Goal: Task Accomplishment & Management: Manage account settings

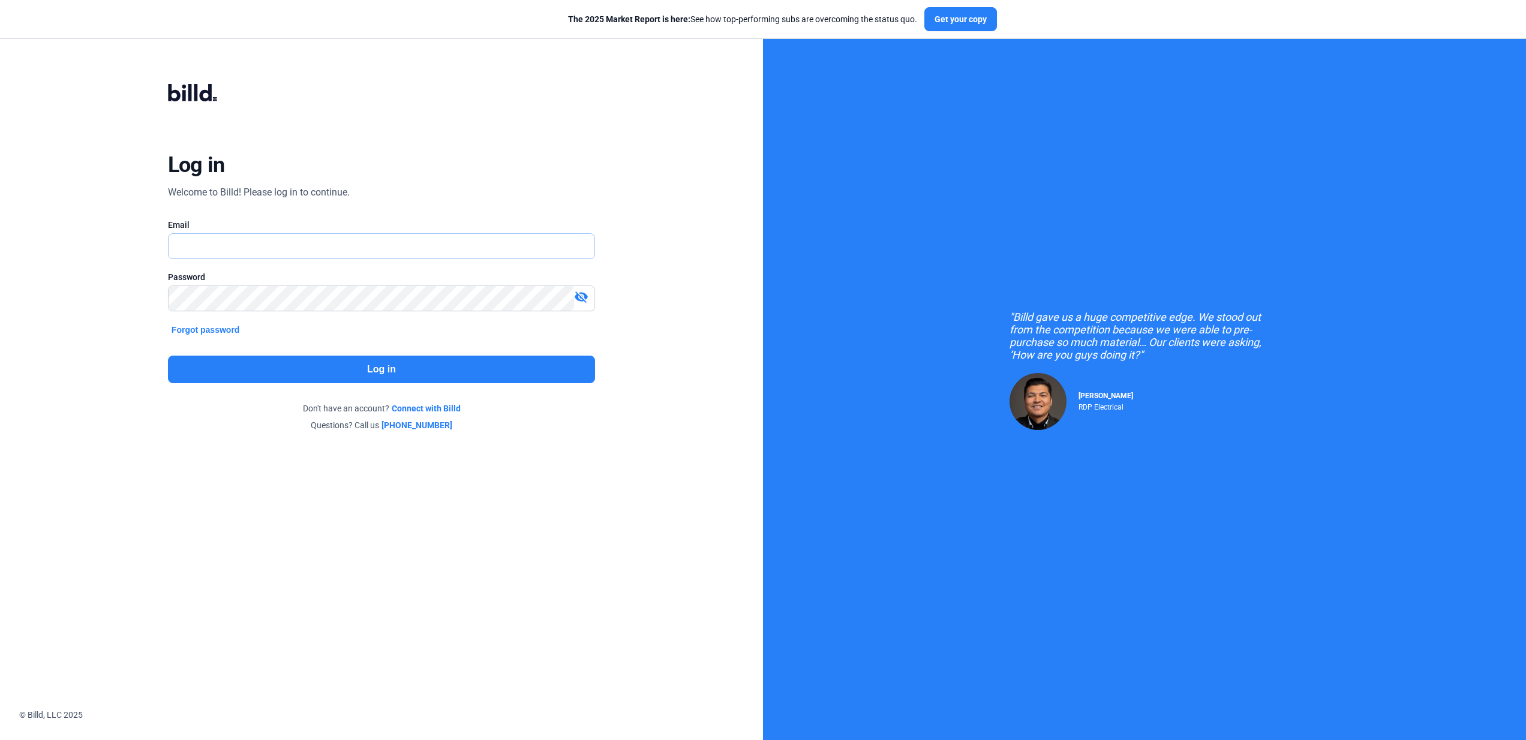
click at [302, 249] on input "text" at bounding box center [375, 246] width 413 height 25
type input "[EMAIL_ADDRESS][DOMAIN_NAME]"
click at [312, 366] on button "Log in" at bounding box center [381, 370] width 427 height 28
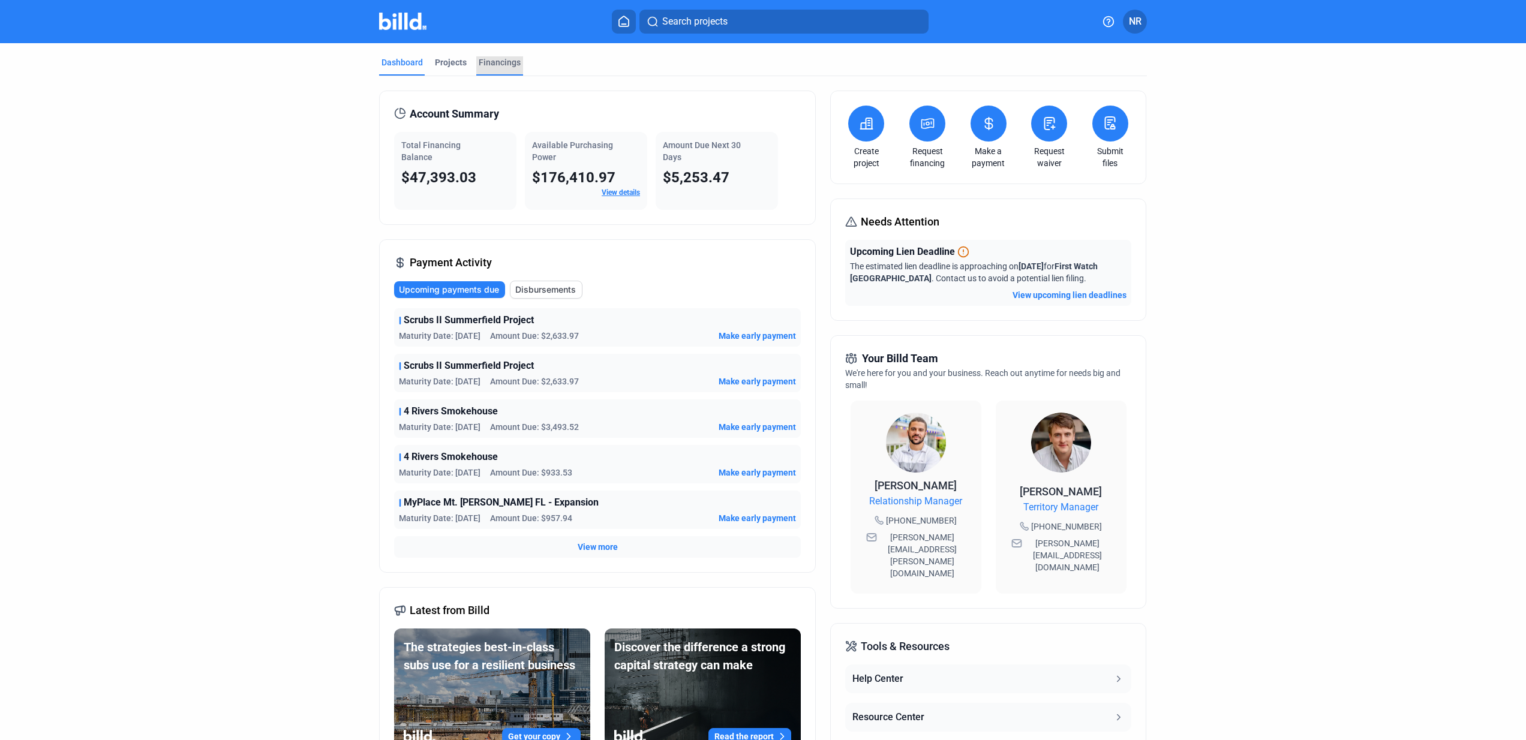
click at [506, 65] on div "Financings" at bounding box center [500, 62] width 42 height 12
